Goal: Communication & Community: Answer question/provide support

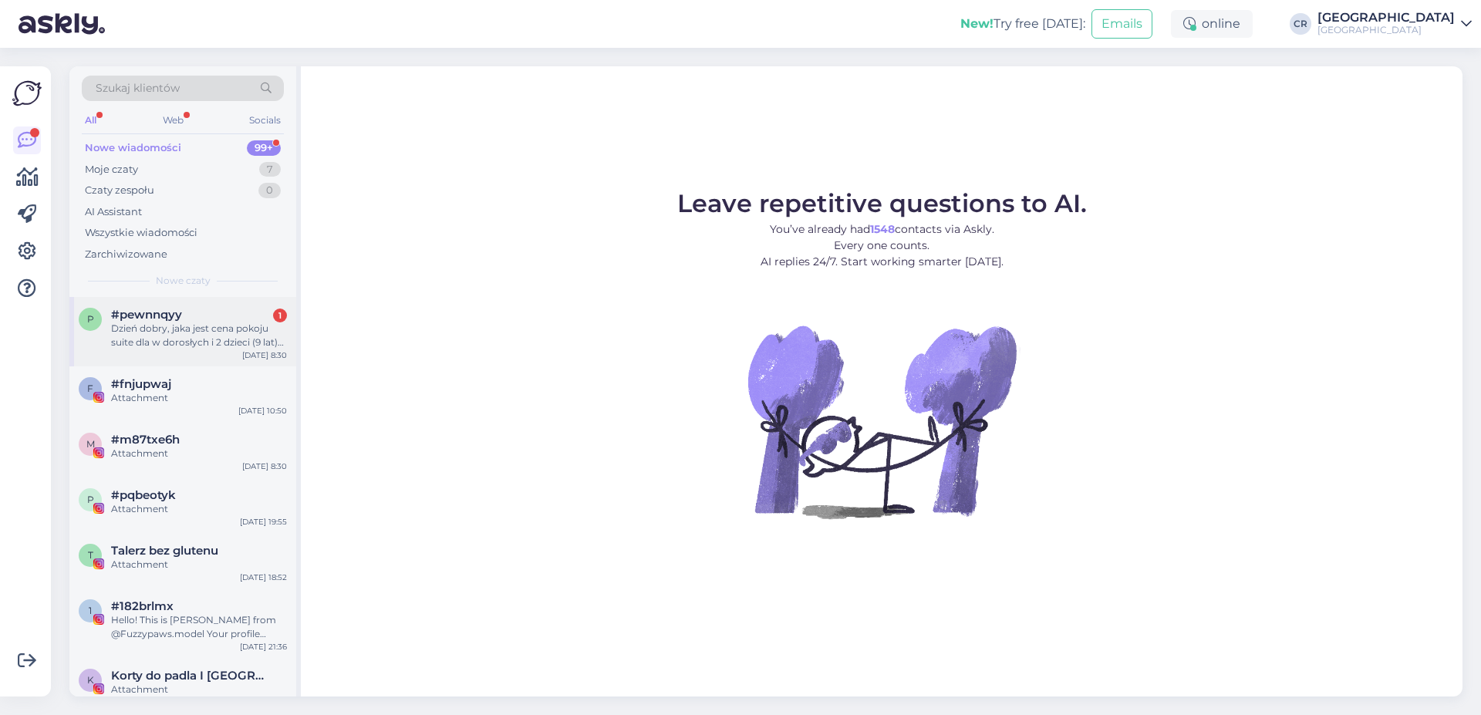
click at [185, 342] on div "Dzień dobry, jaka jest cena pokoju suite dla w dorosłych i 2 dzieci (9 lat) beż…" at bounding box center [199, 336] width 176 height 28
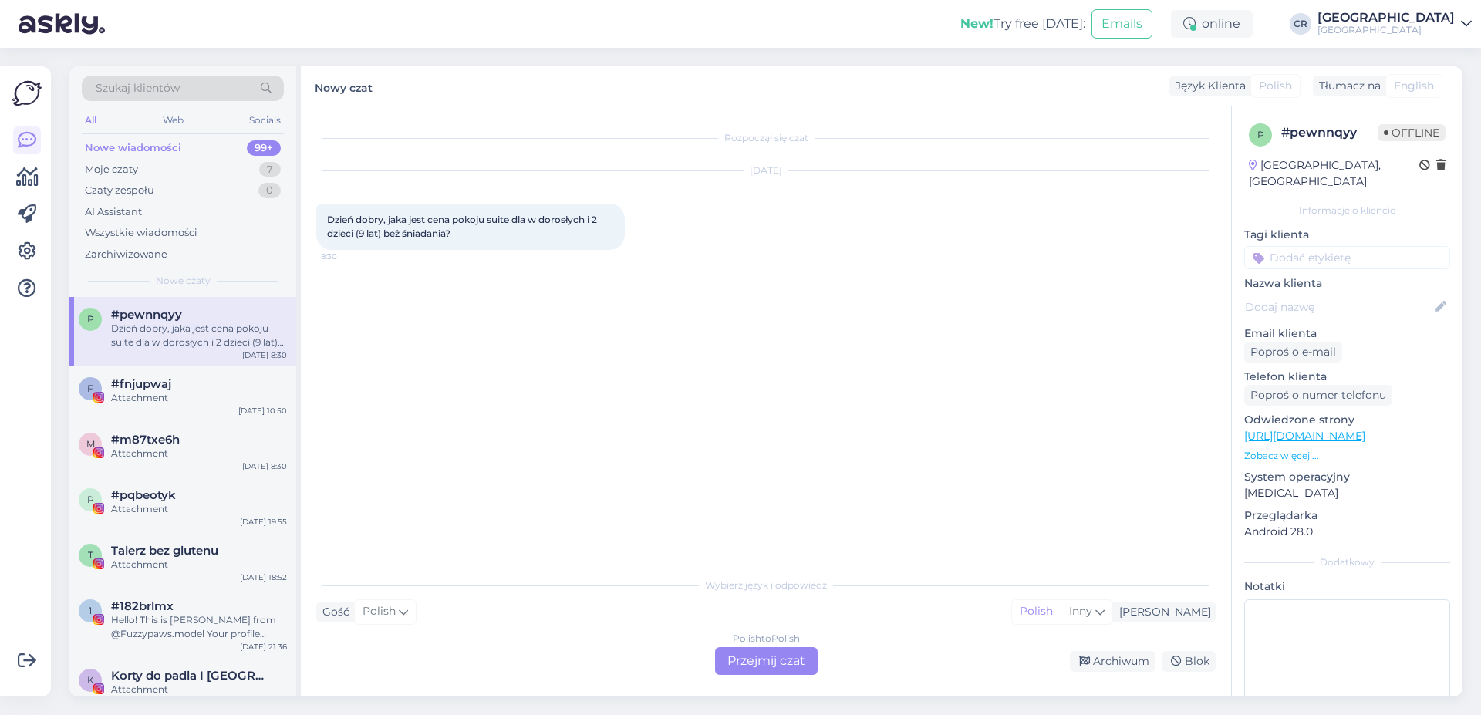
click at [764, 666] on div "Polish to Polish Przejmij czat" at bounding box center [766, 661] width 103 height 28
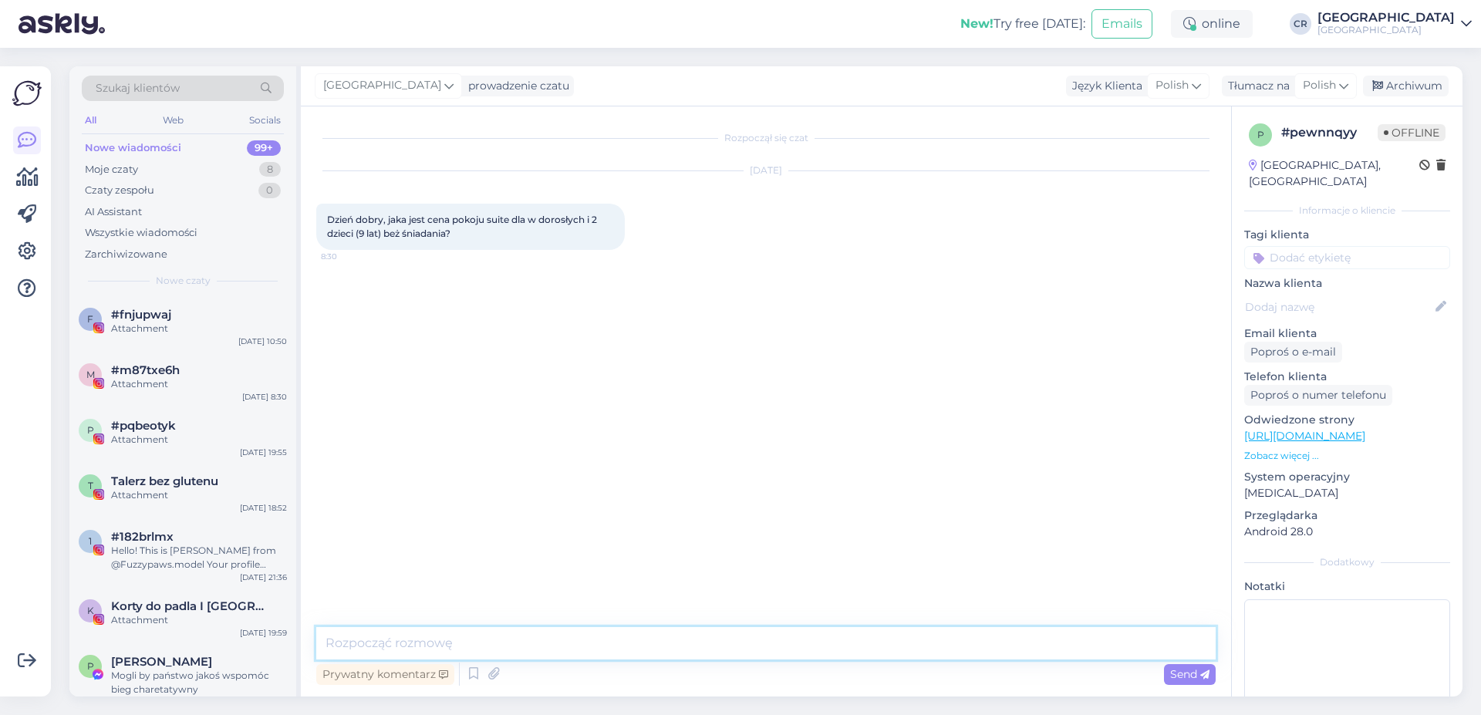
click at [351, 640] on textarea at bounding box center [766, 643] width 900 height 32
type textarea "Dzień dobry. Proszę podać termin."
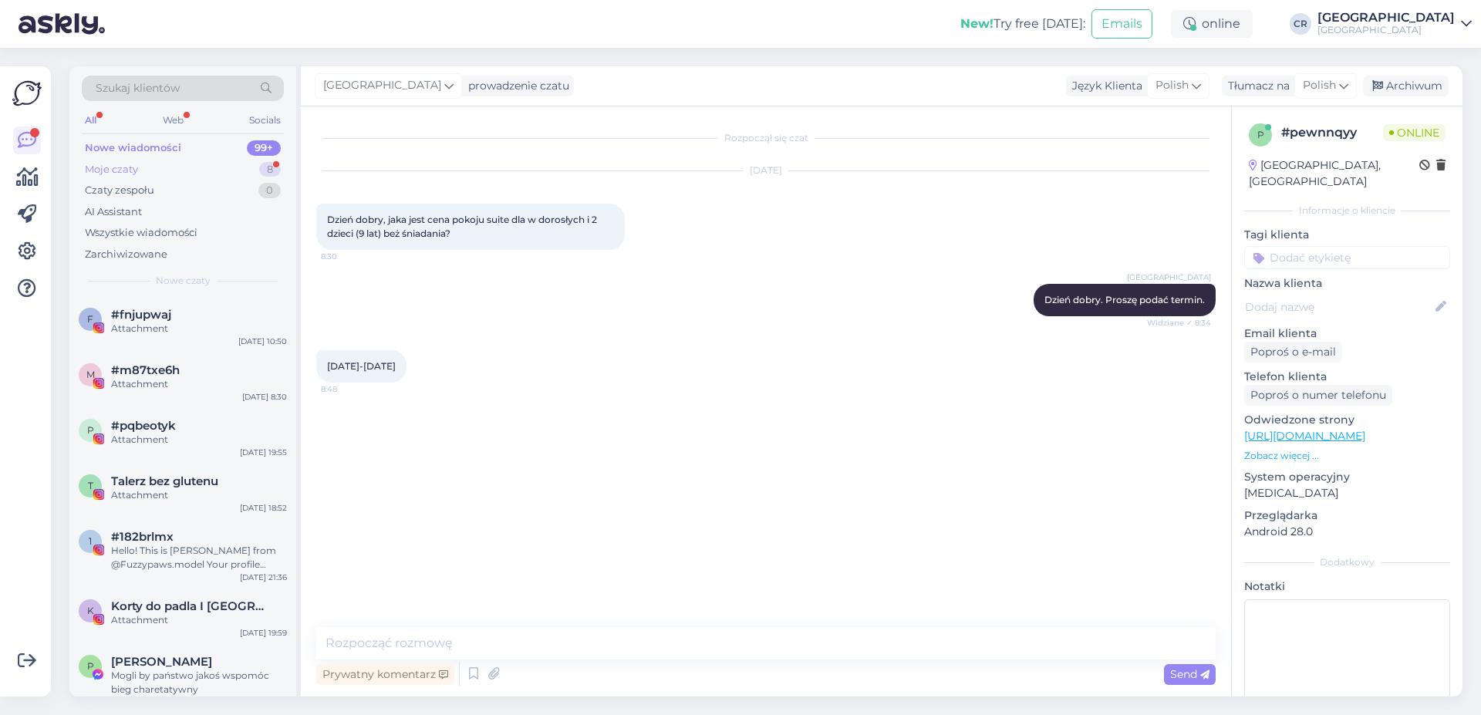
click at [175, 167] on div "Moje czaty 8" at bounding box center [183, 170] width 202 height 22
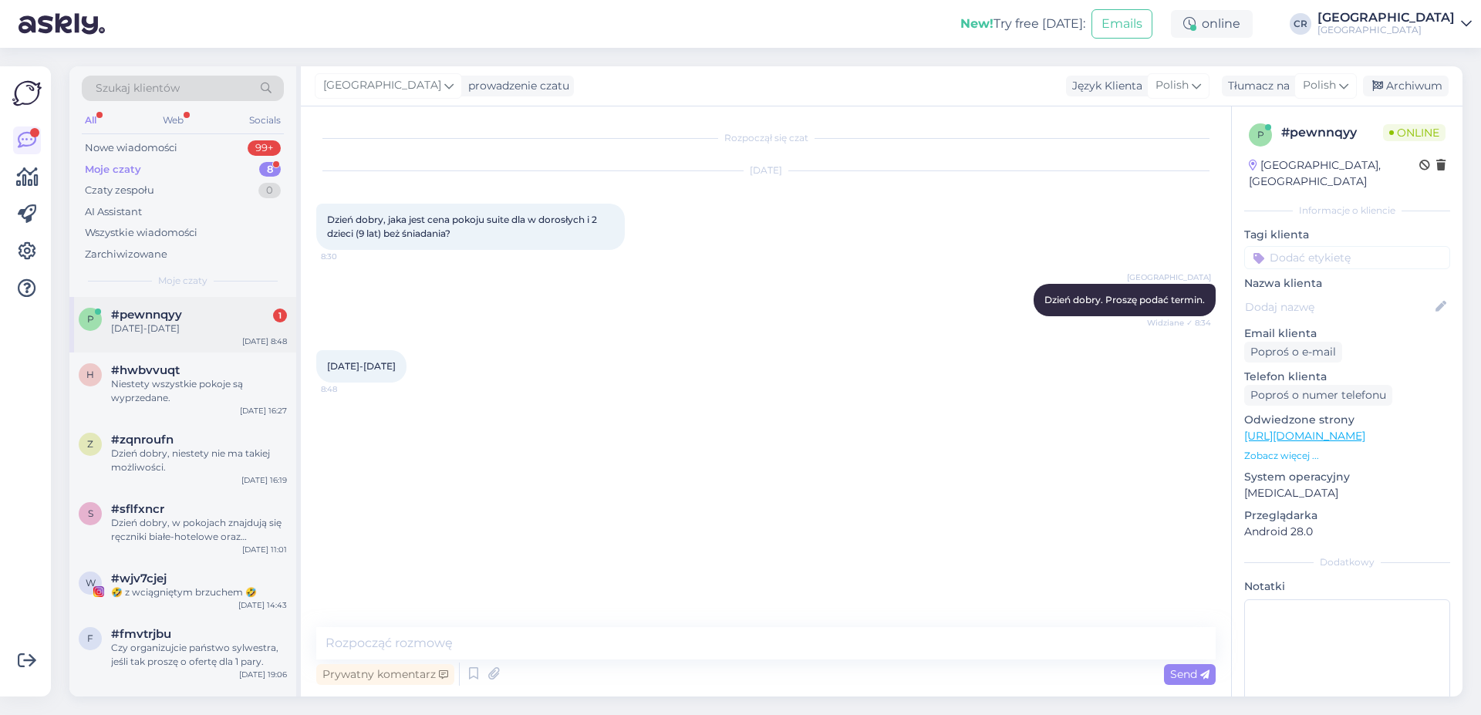
click at [129, 320] on span "#pewnnqyy" at bounding box center [146, 315] width 71 height 14
click at [371, 640] on textarea at bounding box center [766, 643] width 900 height 32
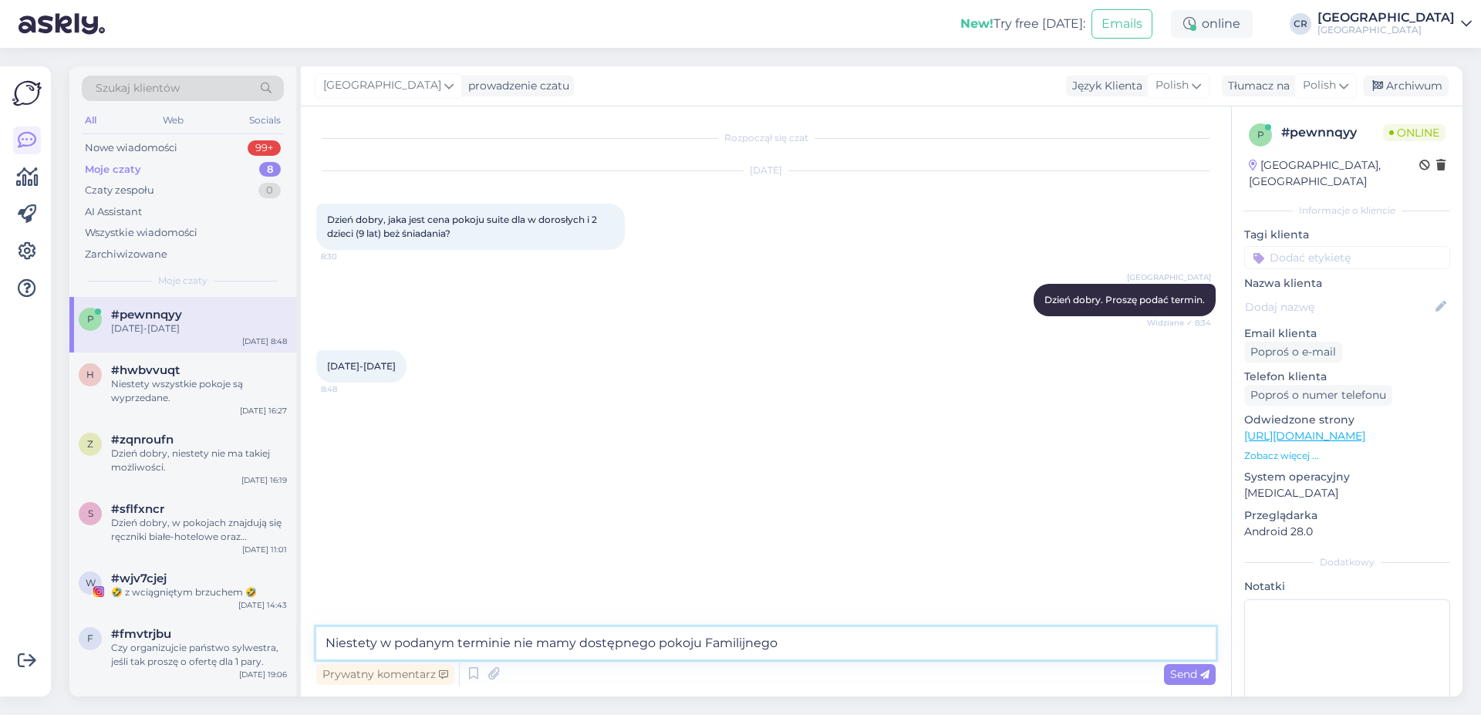
drag, startPoint x: 792, startPoint y: 644, endPoint x: 701, endPoint y: 645, distance: 91.0
click at [701, 645] on textarea "Niestety w podanym terminie nie mamy dostępnego pokoju Familijnego" at bounding box center [766, 643] width 900 height 32
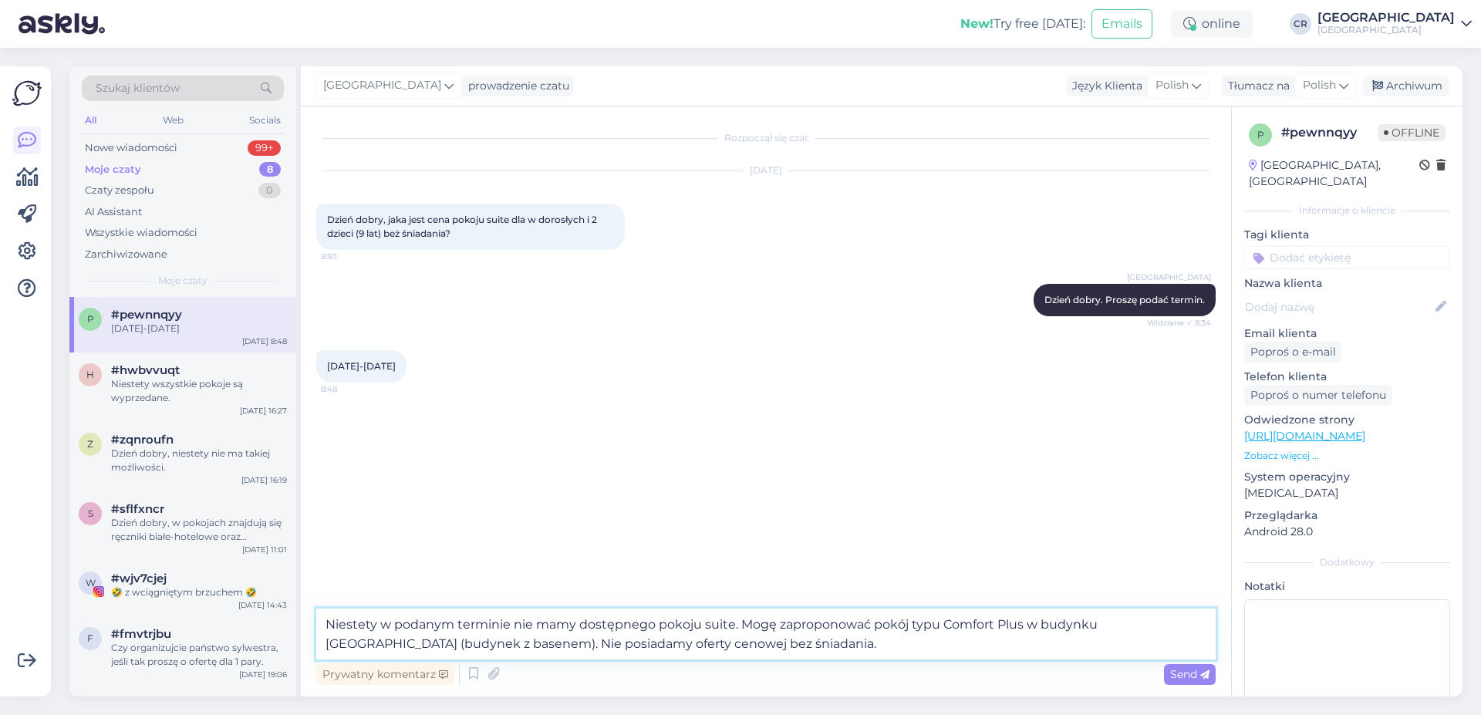
type textarea "Niestety w podanym terminie nie mamy dostępnego pokoju suite. Mogę zaproponować…"
click at [1186, 676] on span "Send" at bounding box center [1189, 674] width 39 height 14
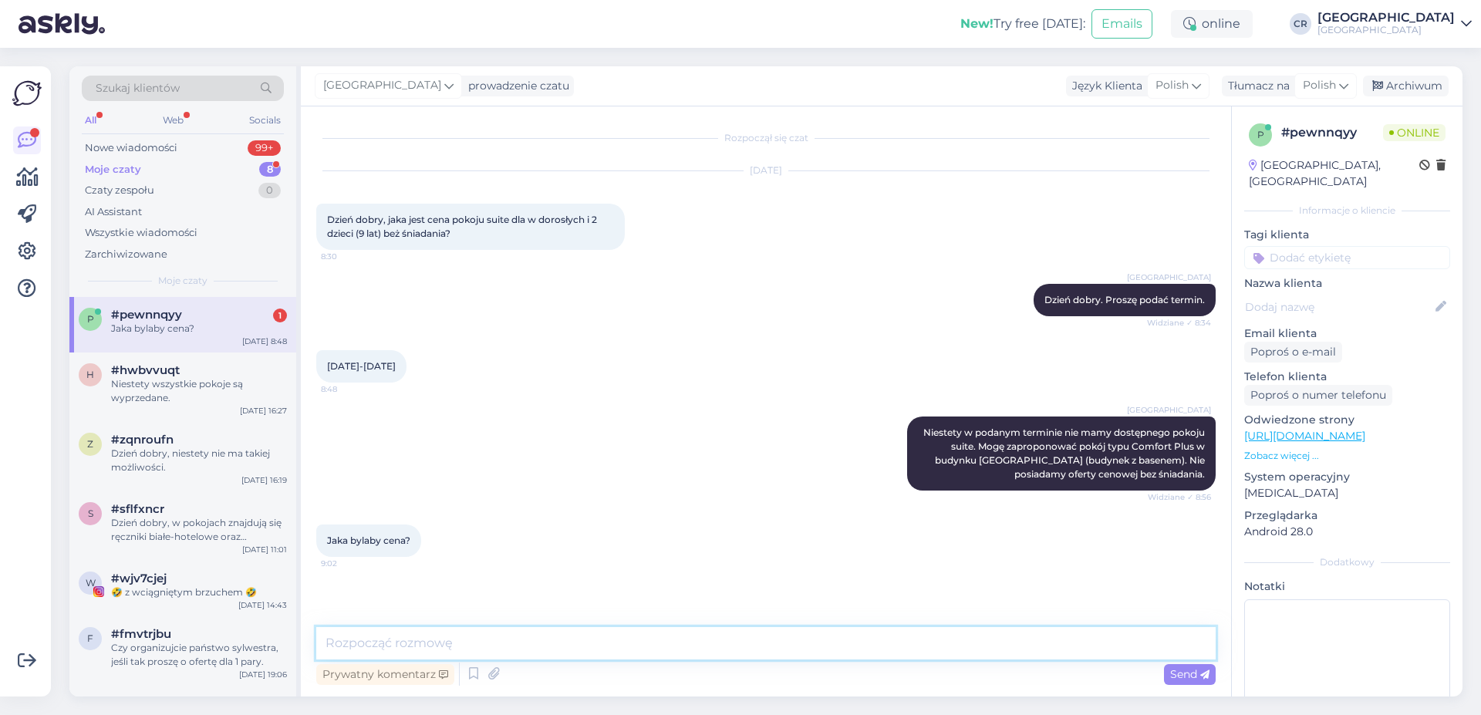
click at [352, 629] on textarea at bounding box center [766, 643] width 900 height 32
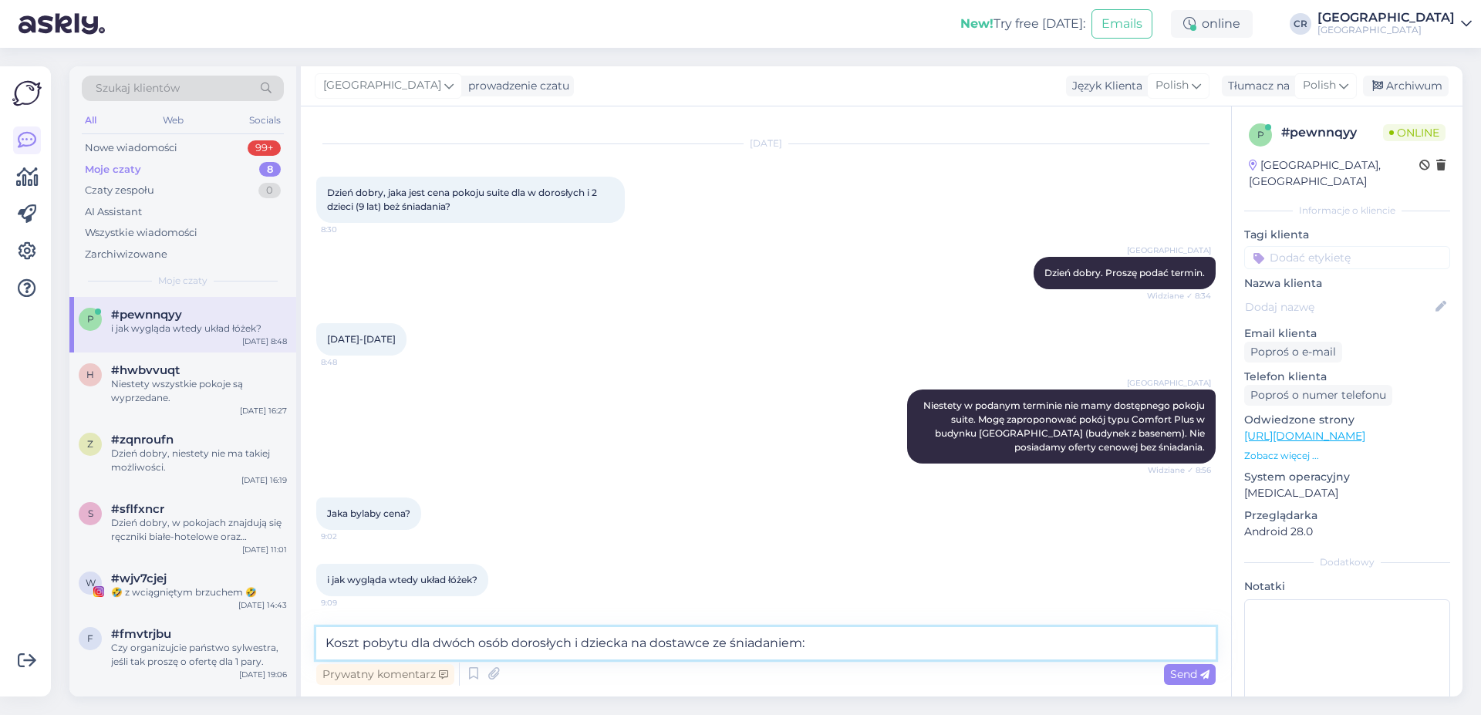
click at [817, 644] on textarea "Koszt pobytu dla dwóch osób dorosłych i dziecka na dostawce ze śniadaniem:" at bounding box center [766, 643] width 900 height 32
type textarea "Koszt pobytu dla dwóch osób dorosłych i dziecka na dostawce ze śniadaniem: 2416…"
click at [1176, 672] on span "Send" at bounding box center [1189, 674] width 39 height 14
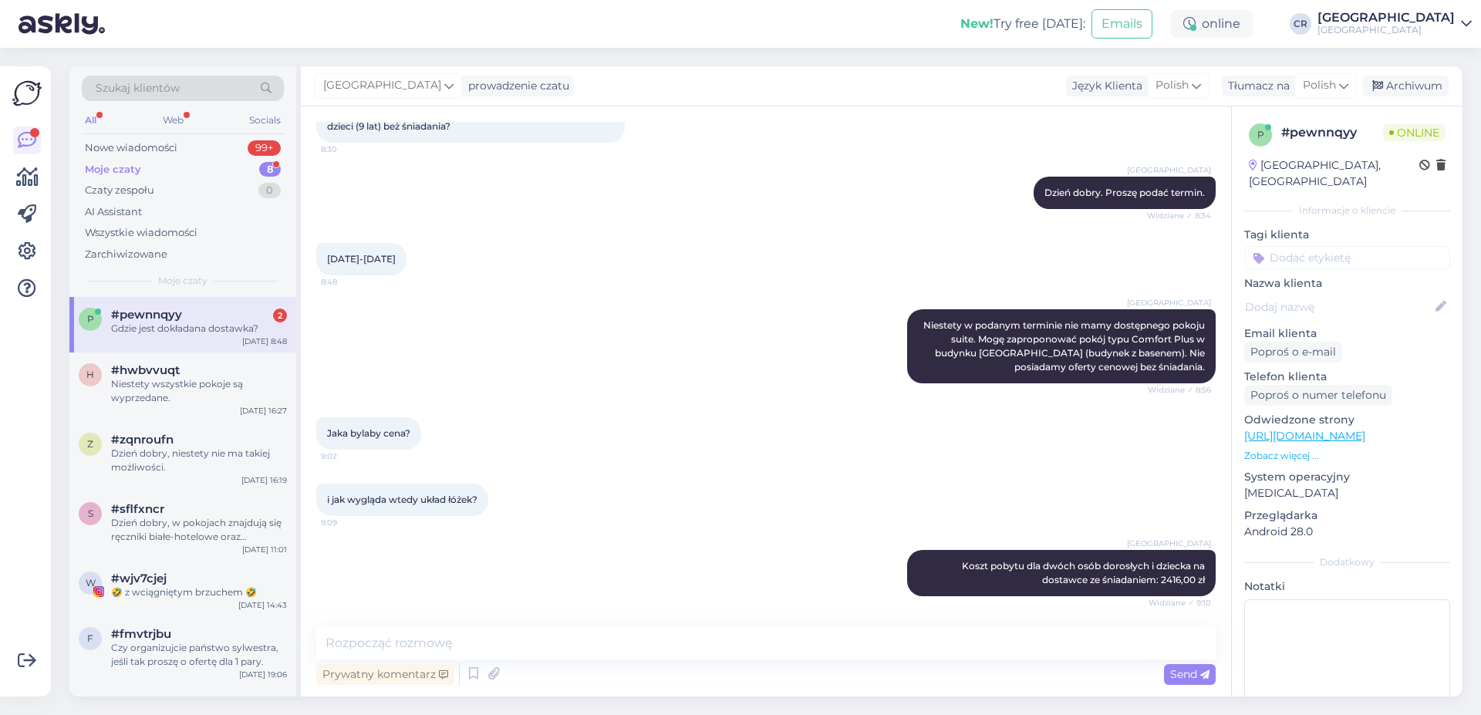
scroll to position [240, 0]
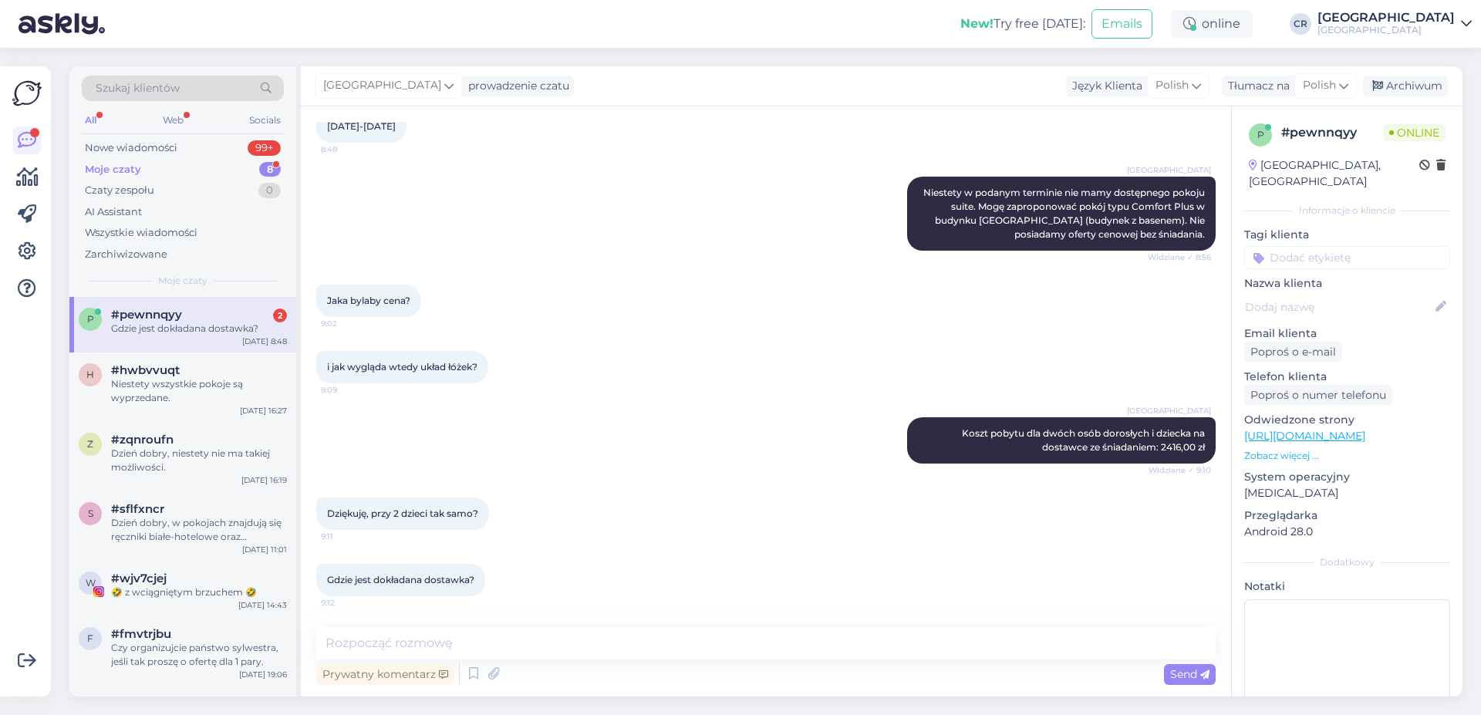
click at [203, 327] on div "Gdzie jest dokładana dostawka?" at bounding box center [199, 329] width 176 height 14
click at [344, 650] on textarea at bounding box center [766, 643] width 900 height 32
click at [327, 645] on textarea "Z dwujka dzieci lat 9 to 3036,00 zł" at bounding box center [766, 643] width 900 height 32
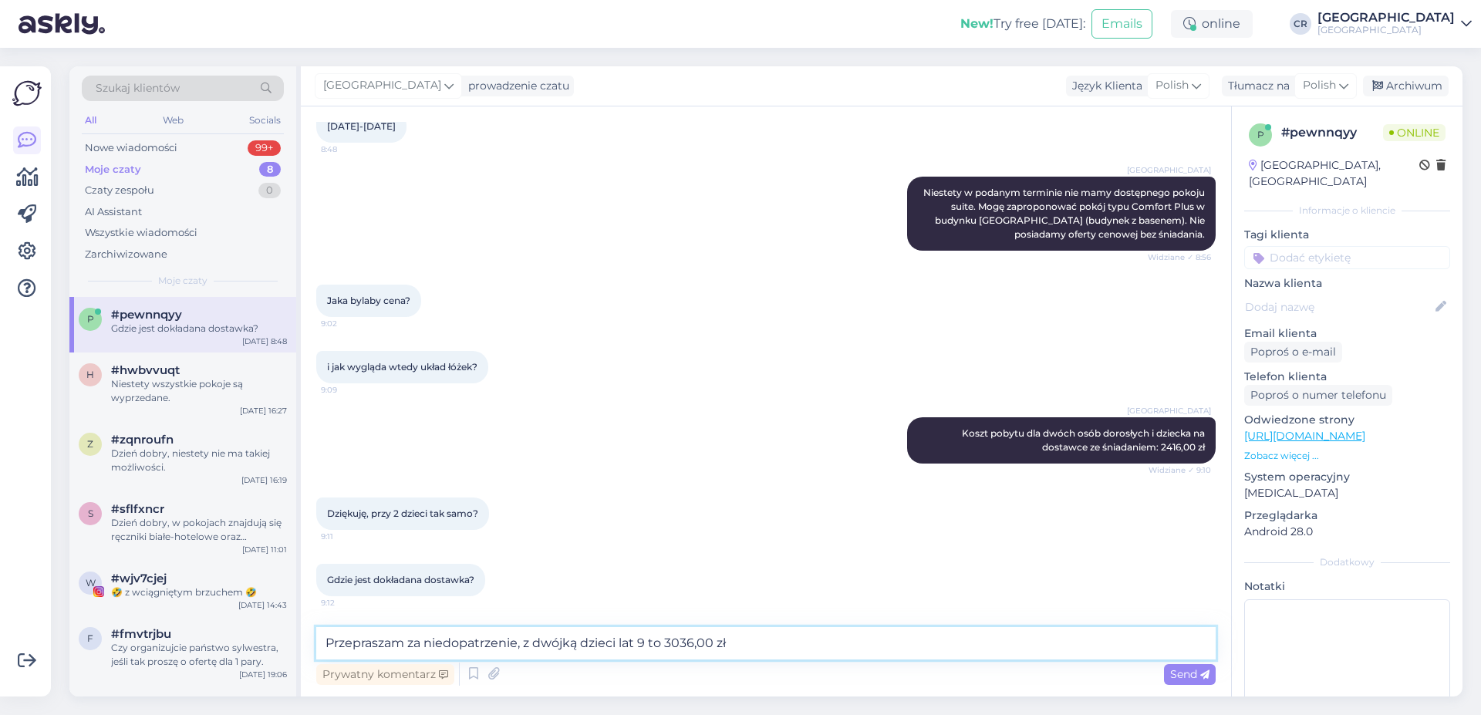
click at [740, 639] on textarea "Przepraszam za niedopatrzenie, z dwójką dzieci lat 9 to 3036,00 zł" at bounding box center [766, 643] width 900 height 32
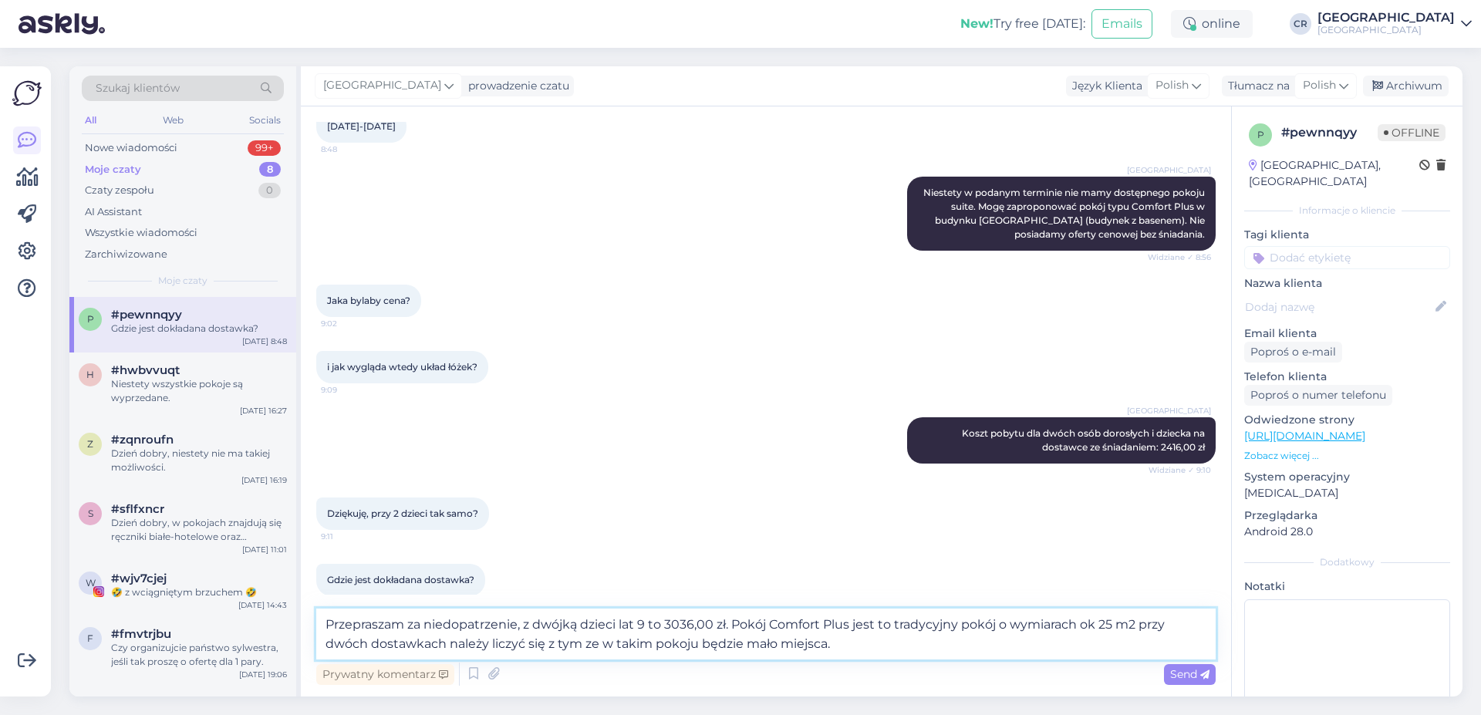
click at [1002, 626] on textarea "Przepraszam za niedopatrzenie, z dwójką dzieci lat 9 to 3036,00 zł. Pokój Comfo…" at bounding box center [766, 634] width 900 height 51
type textarea "Przepraszam za niedopatrzenie, z dwójką dzieci lat 9 to 3036,00 zł. Pokój Comfo…"
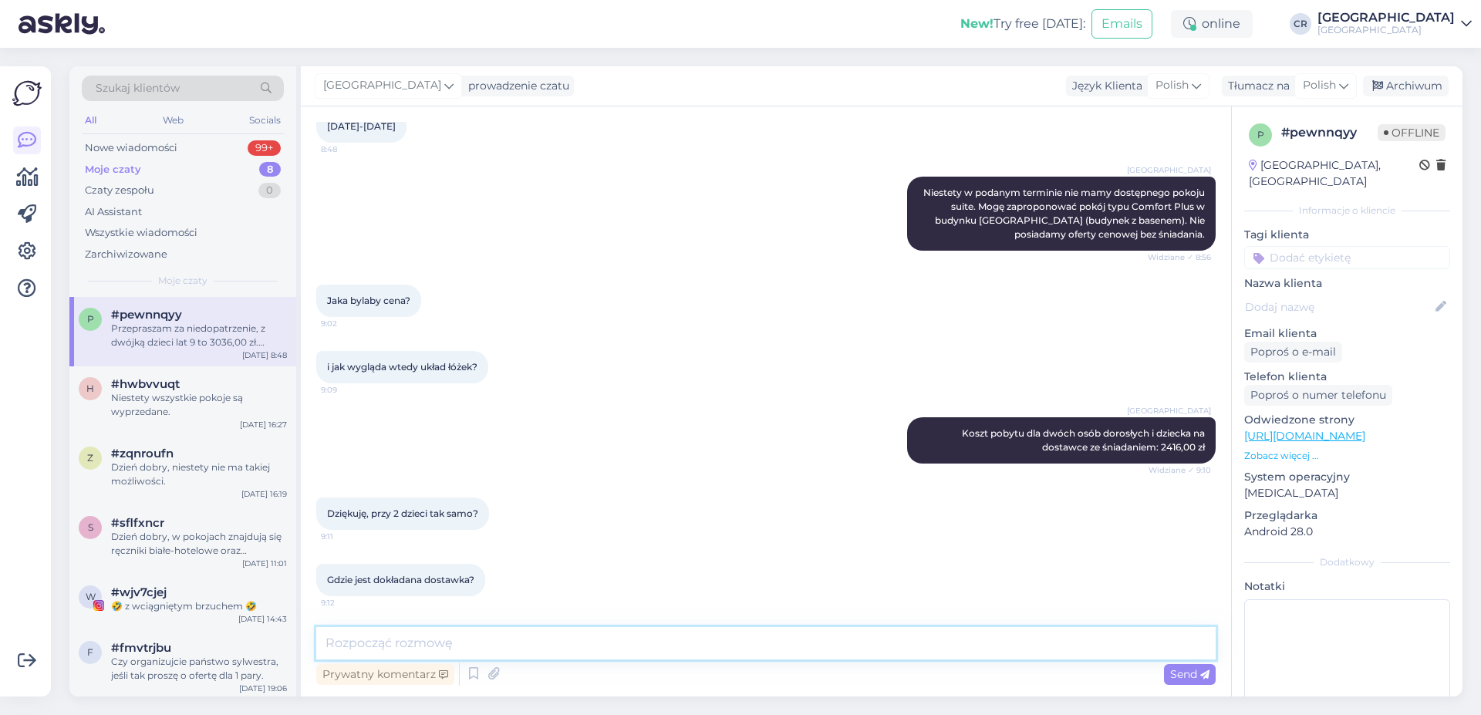
scroll to position [362, 0]
